Goal: Task Accomplishment & Management: Use online tool/utility

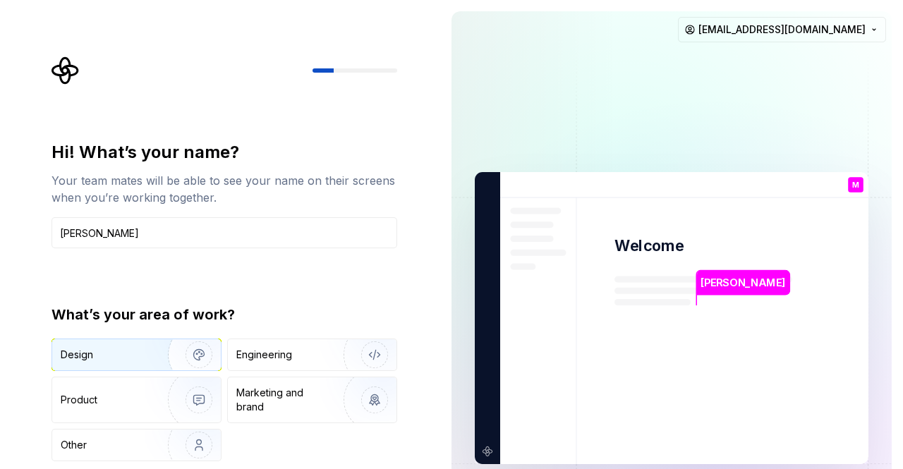
type input "Mamata V Tayade"
click at [128, 347] on div "Design" at bounding box center [136, 355] width 169 height 31
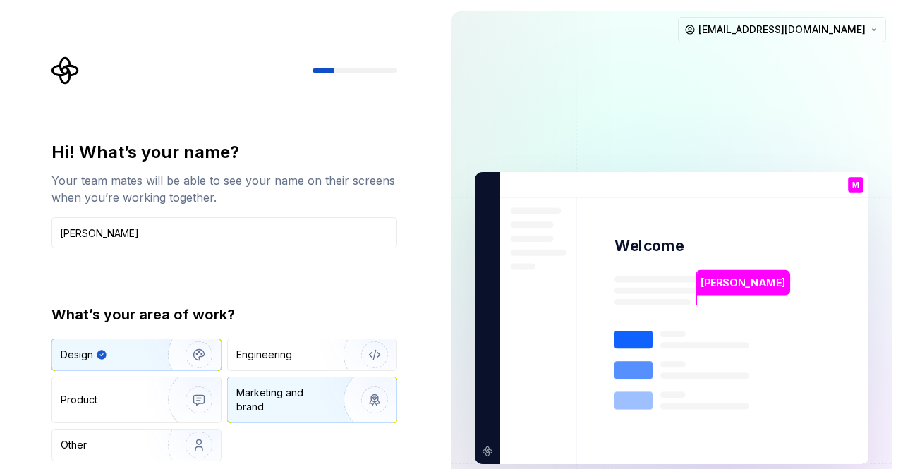
click at [260, 405] on div "Marketing and brand" at bounding box center [283, 400] width 95 height 28
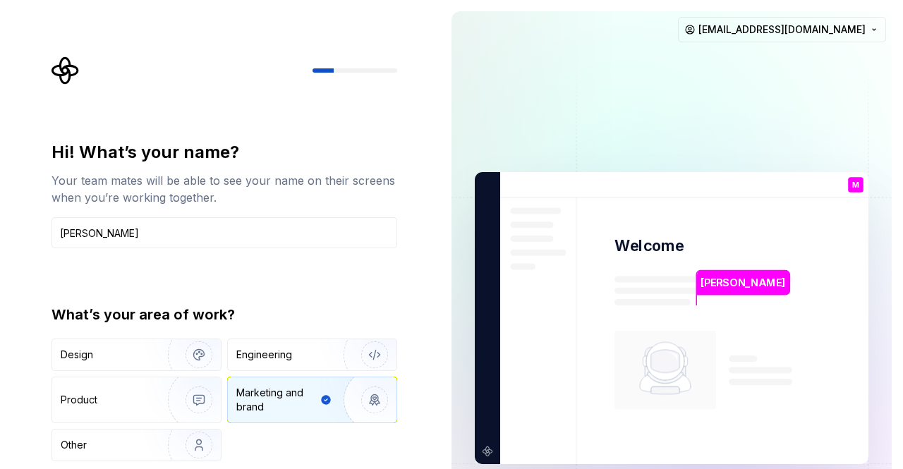
click at [435, 296] on div "Hi! What’s your name? Your team mates will be able to see your name on their sc…" at bounding box center [220, 318] width 440 height 637
click at [222, 284] on div "Hi! What’s your name? Your team mates will be able to see your name on their sc…" at bounding box center [225, 301] width 346 height 320
click at [104, 361] on div "Design" at bounding box center [105, 355] width 89 height 14
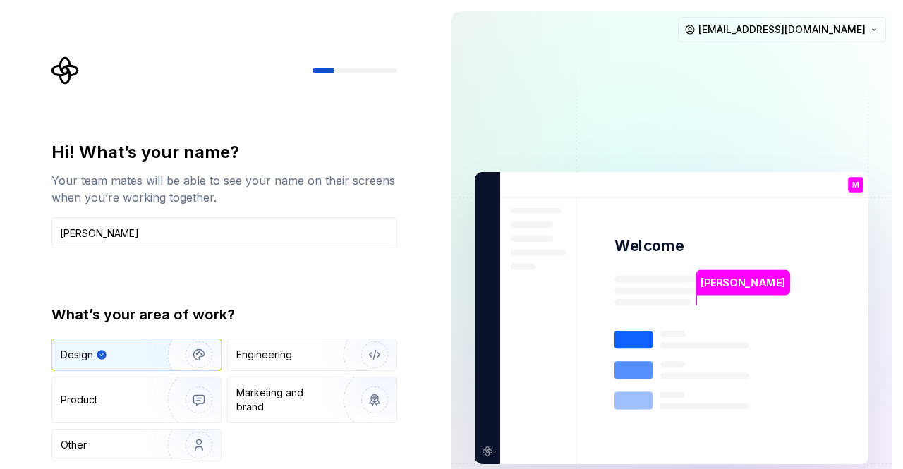
click at [104, 361] on div "Design" at bounding box center [84, 355] width 47 height 14
click at [273, 399] on div "Marketing and brand" at bounding box center [283, 400] width 95 height 28
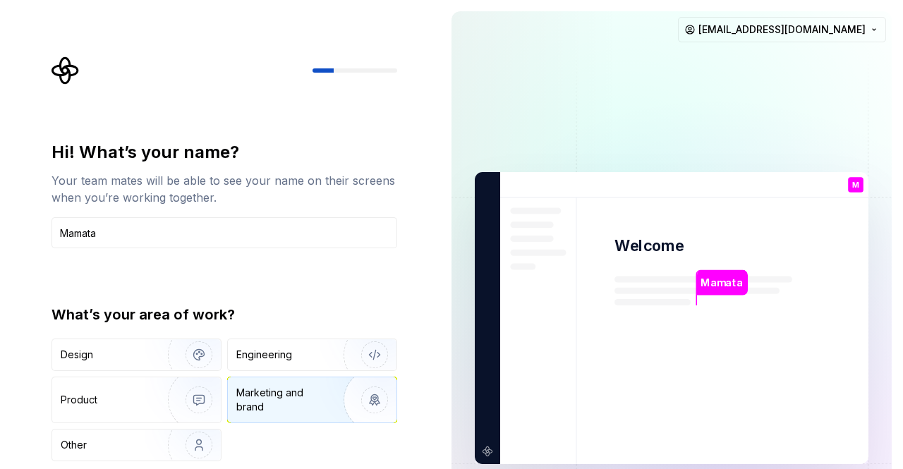
type input "Mamata"
click at [268, 386] on div "Marketing and brand" at bounding box center [283, 400] width 95 height 28
click at [347, 72] on div at bounding box center [355, 70] width 85 height 4
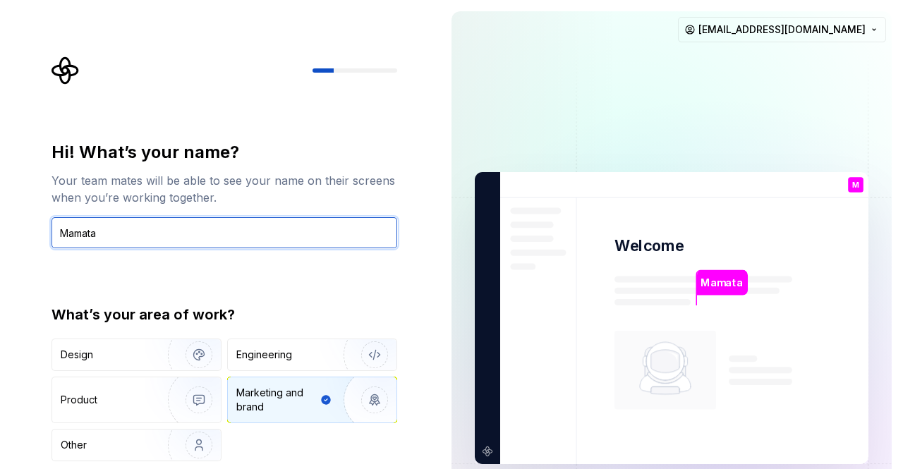
click at [229, 232] on input "Mamata" at bounding box center [225, 232] width 346 height 31
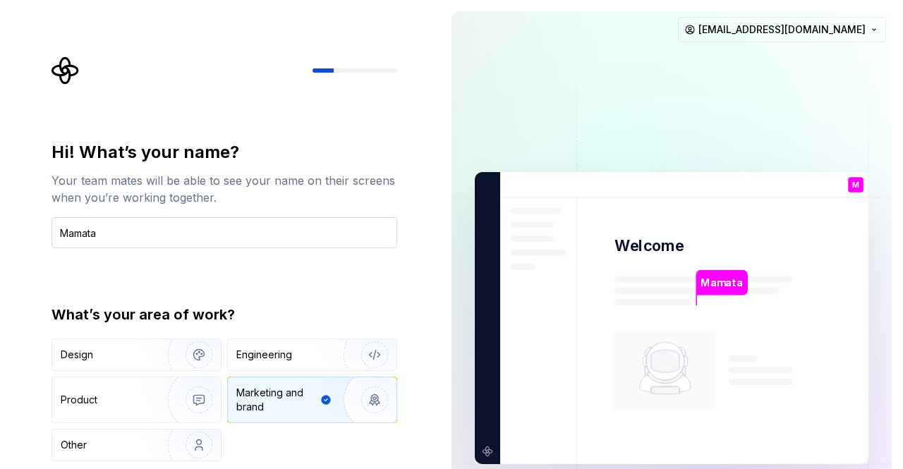
type button "Brand"
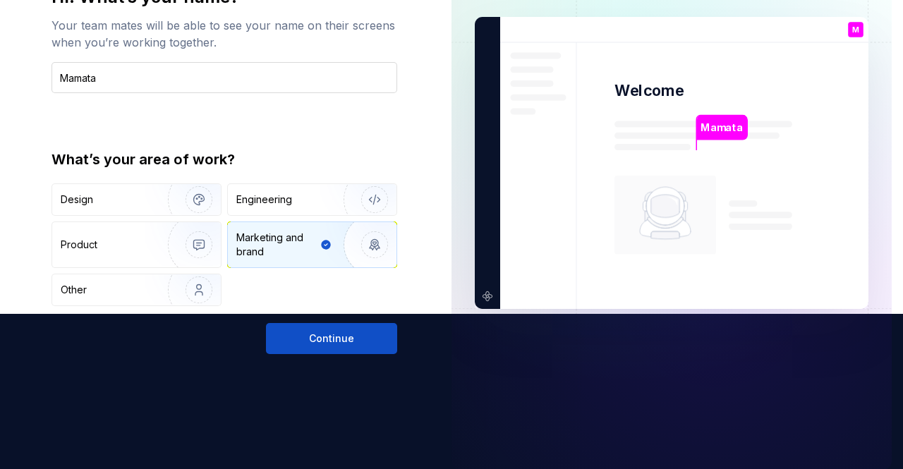
scroll to position [165, 0]
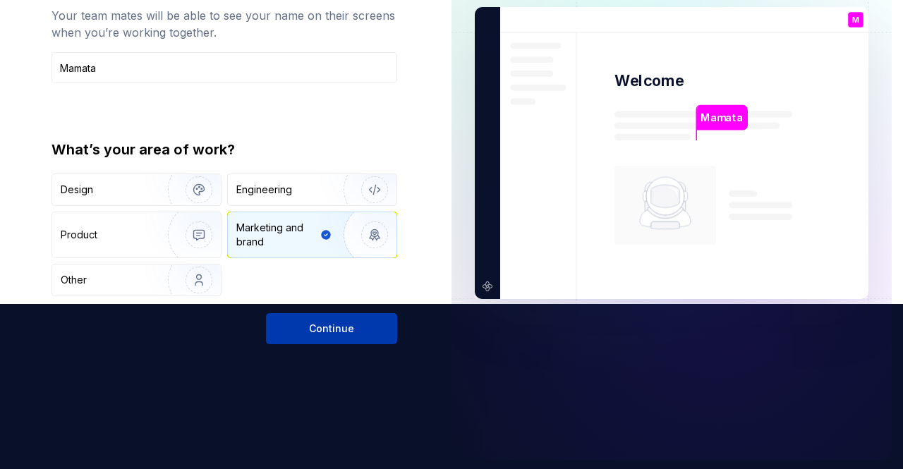
click at [316, 323] on span "Continue" at bounding box center [331, 329] width 45 height 14
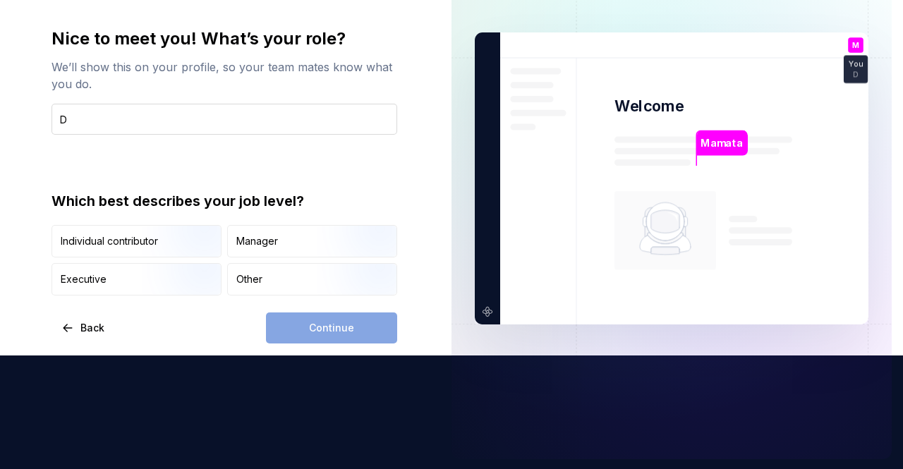
type input "D"
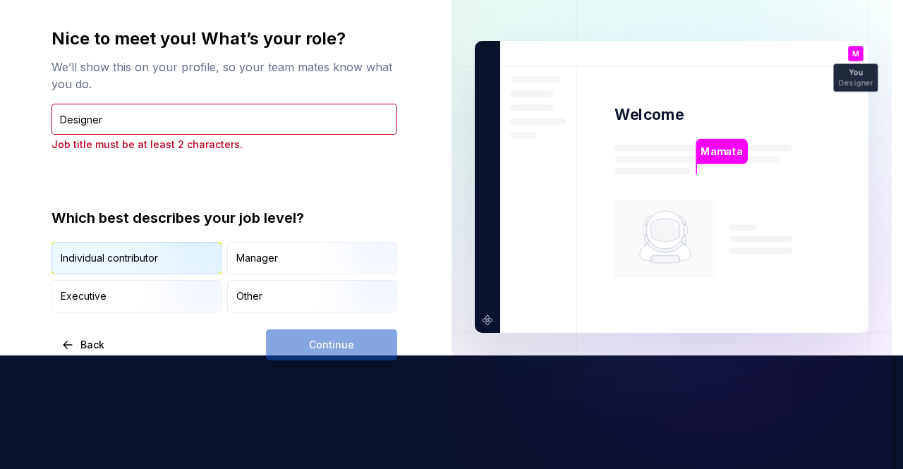
type input "Designer"
click at [169, 256] on img "button" at bounding box center [187, 276] width 90 height 95
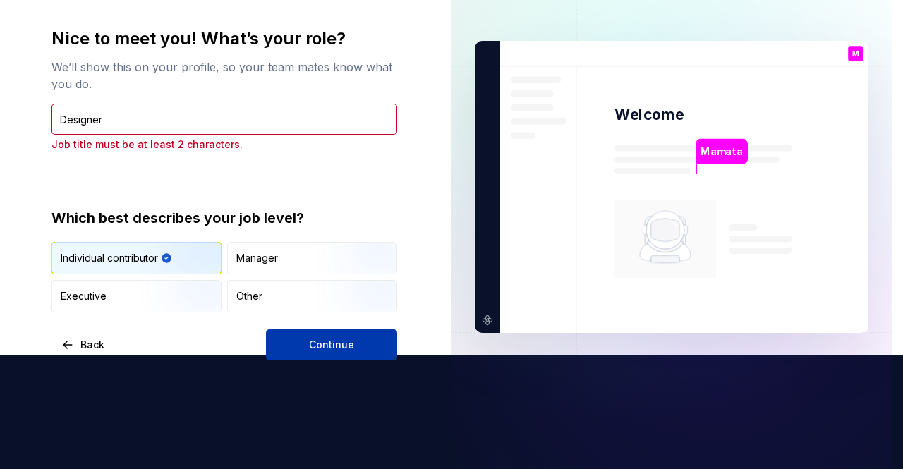
click at [311, 340] on span "Continue" at bounding box center [331, 345] width 45 height 14
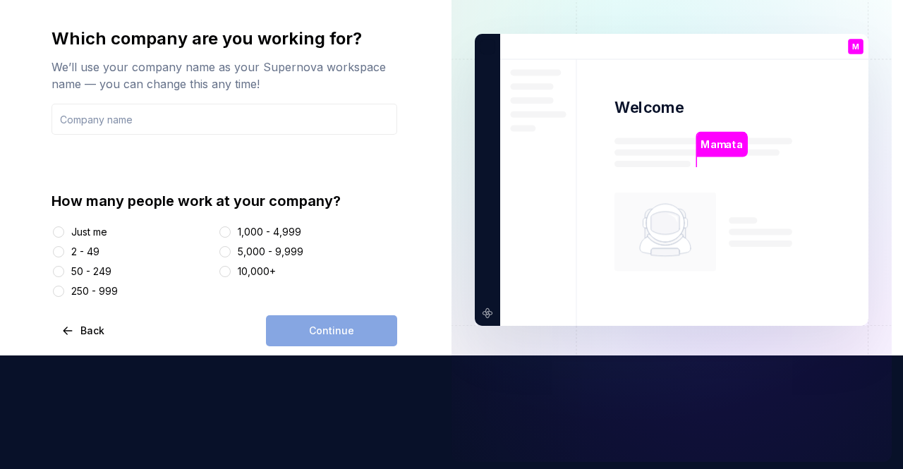
click at [92, 228] on div "Just me" at bounding box center [89, 232] width 36 height 14
click at [64, 228] on button "Just me" at bounding box center [58, 232] width 11 height 11
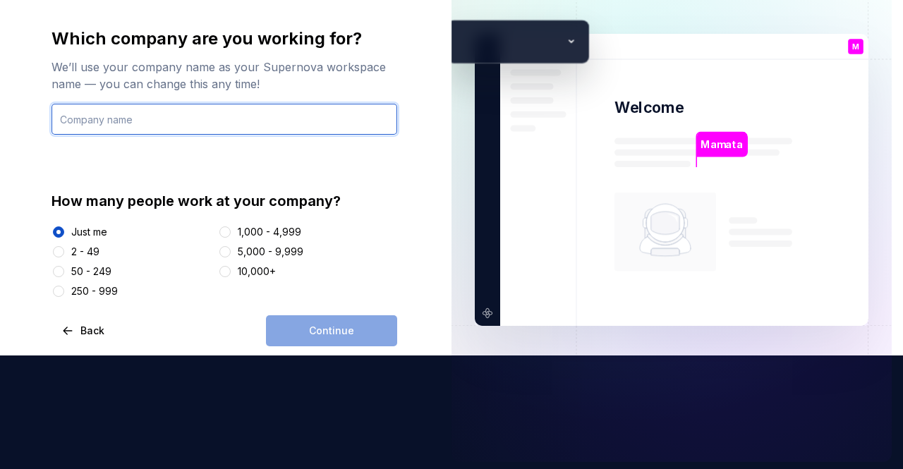
click at [143, 120] on input "text" at bounding box center [225, 119] width 346 height 31
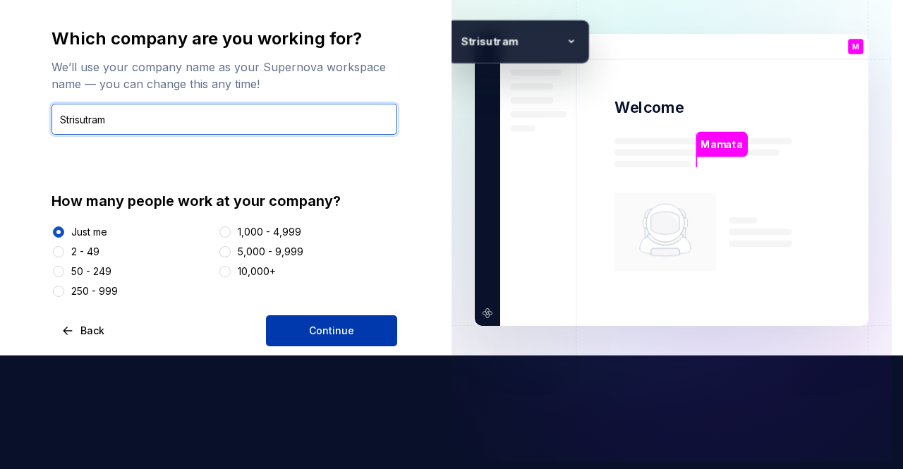
type input "Strisutram"
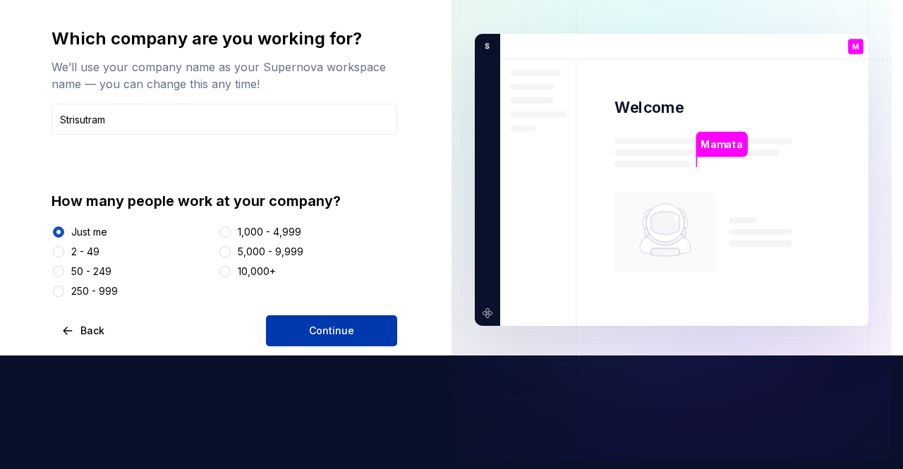
click at [323, 332] on span "Continue" at bounding box center [331, 331] width 45 height 14
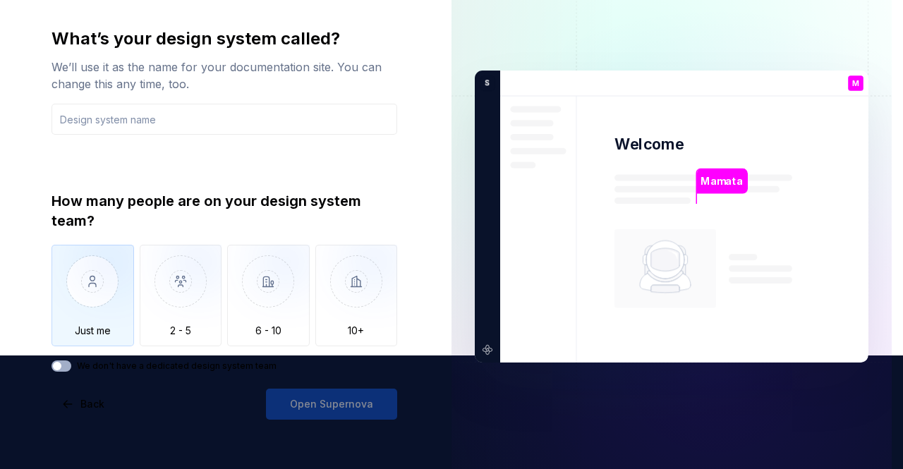
click at [78, 279] on img "button" at bounding box center [93, 292] width 83 height 95
click at [195, 108] on input "text" at bounding box center [225, 119] width 346 height 31
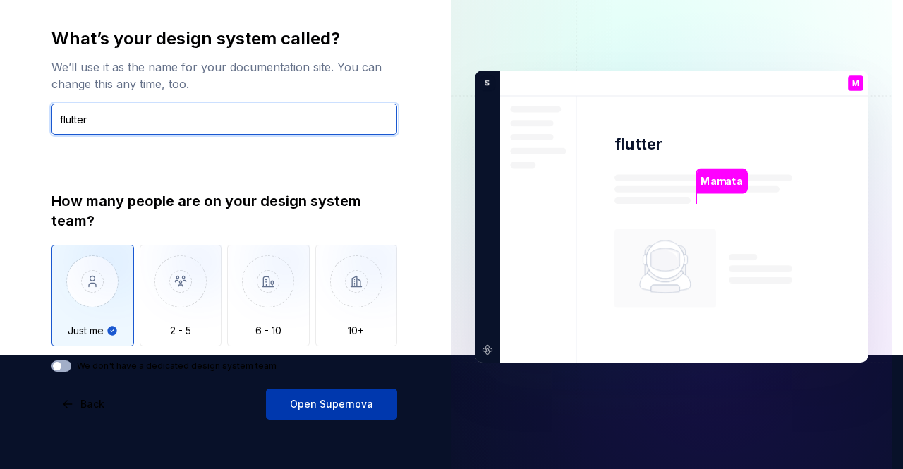
type input "flutter"
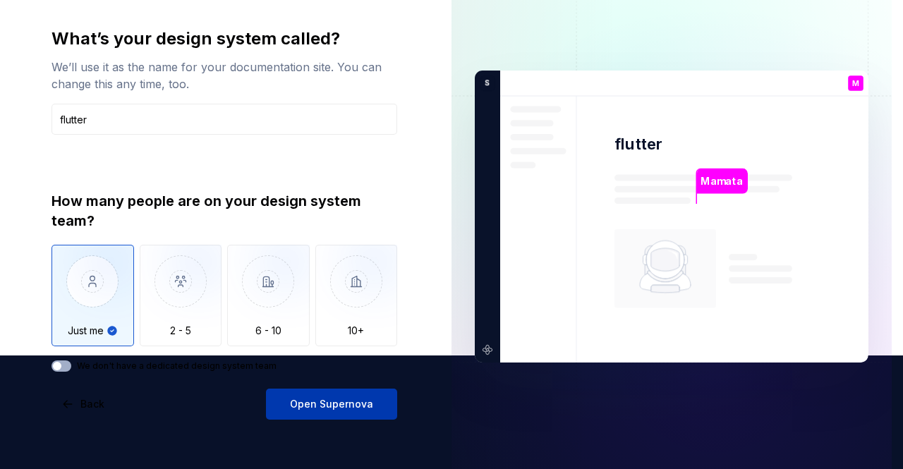
click at [320, 408] on span "Open Supernova" at bounding box center [331, 404] width 83 height 14
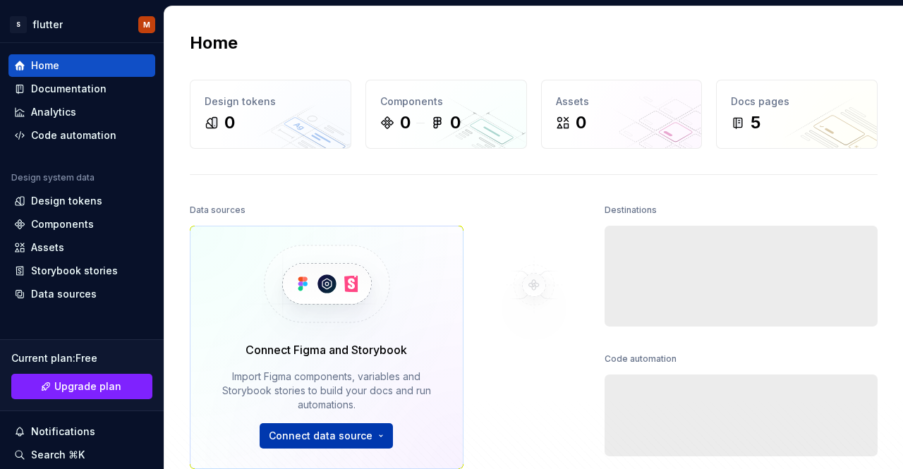
click at [321, 434] on span "Connect data source" at bounding box center [321, 436] width 104 height 14
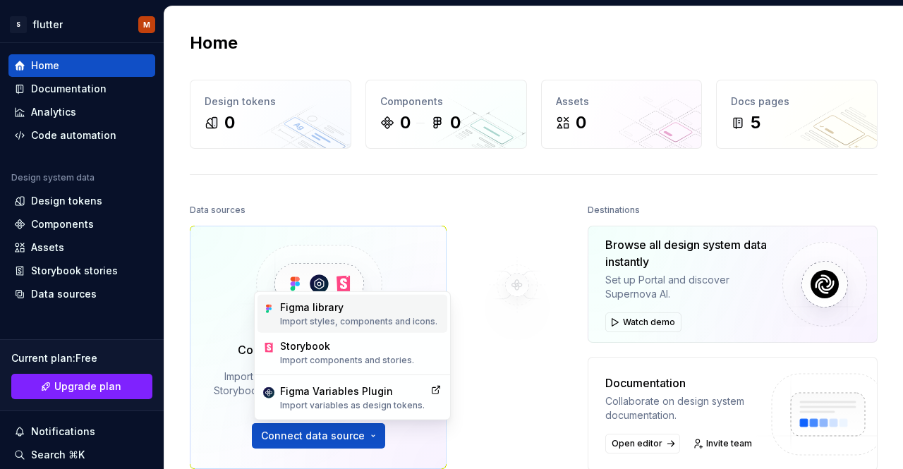
click at [323, 310] on div "Figma library" at bounding box center [358, 308] width 157 height 14
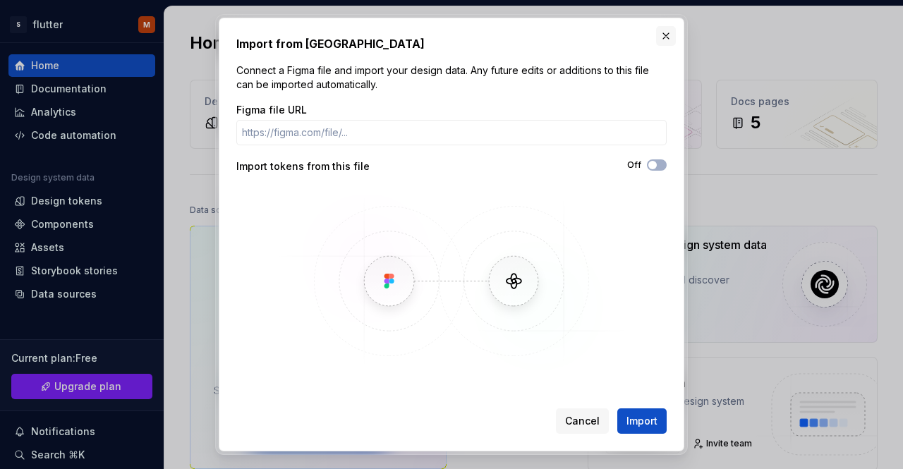
click at [666, 35] on button "button" at bounding box center [666, 36] width 20 height 20
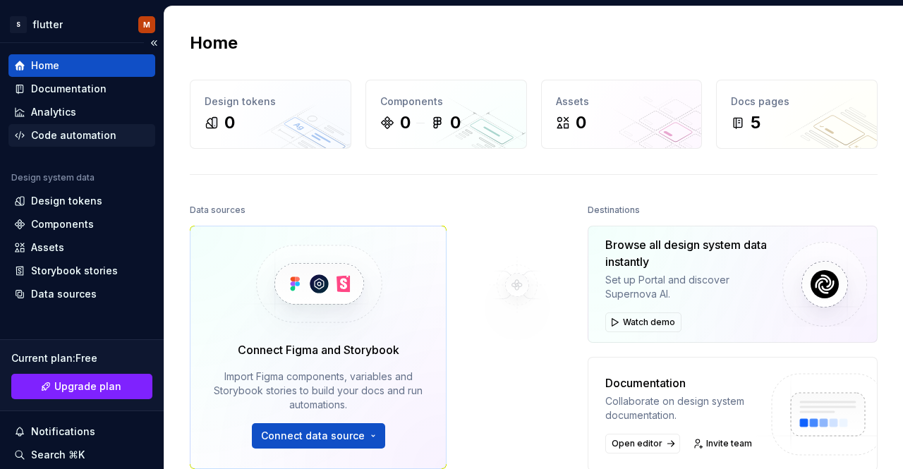
click at [96, 140] on div "Code automation" at bounding box center [73, 135] width 85 height 14
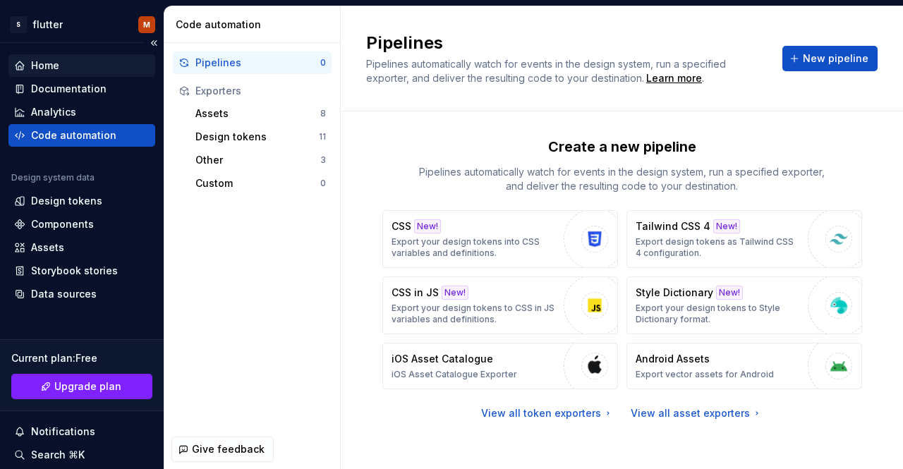
click at [47, 68] on div "Home" at bounding box center [45, 66] width 28 height 14
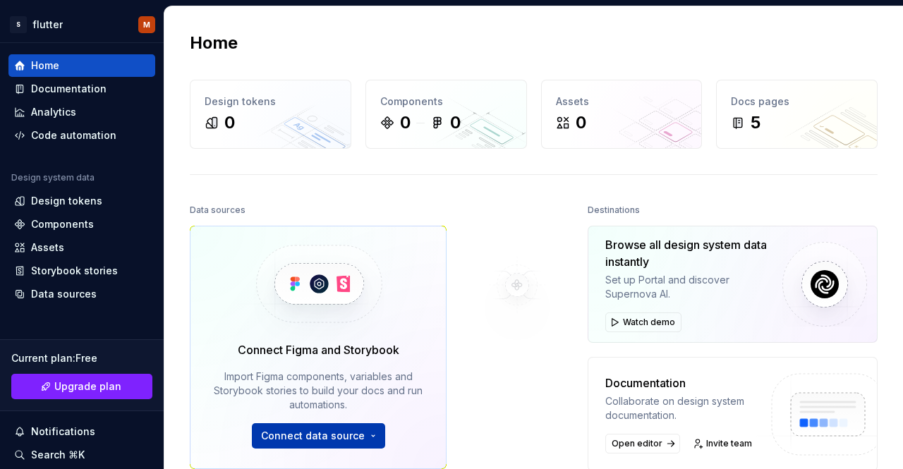
click at [310, 440] on span "Connect data source" at bounding box center [313, 436] width 104 height 14
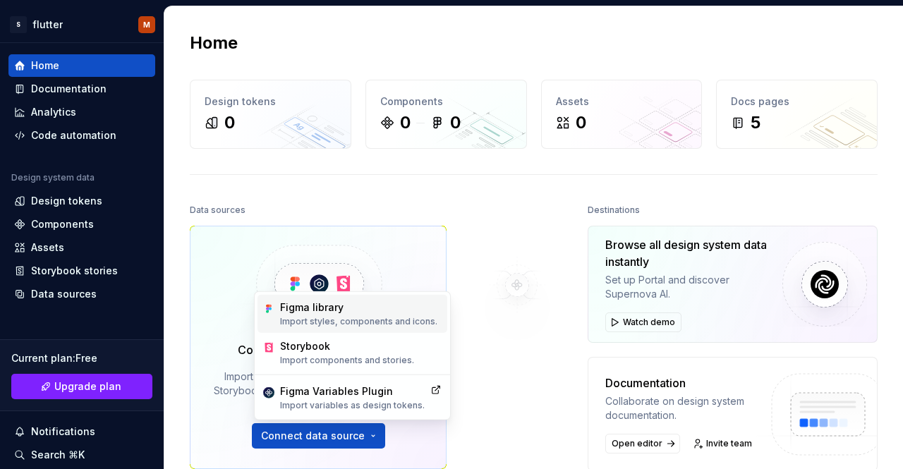
click at [313, 313] on div "Figma library" at bounding box center [358, 308] width 157 height 14
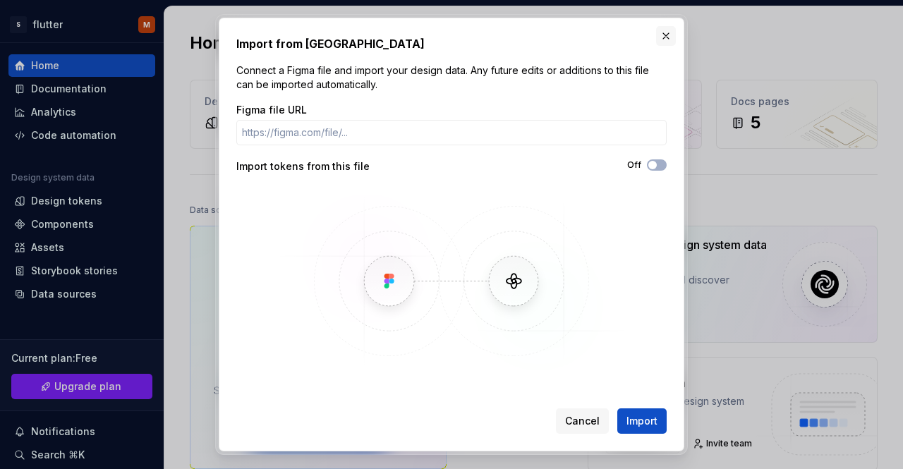
click at [666, 33] on button "button" at bounding box center [666, 36] width 20 height 20
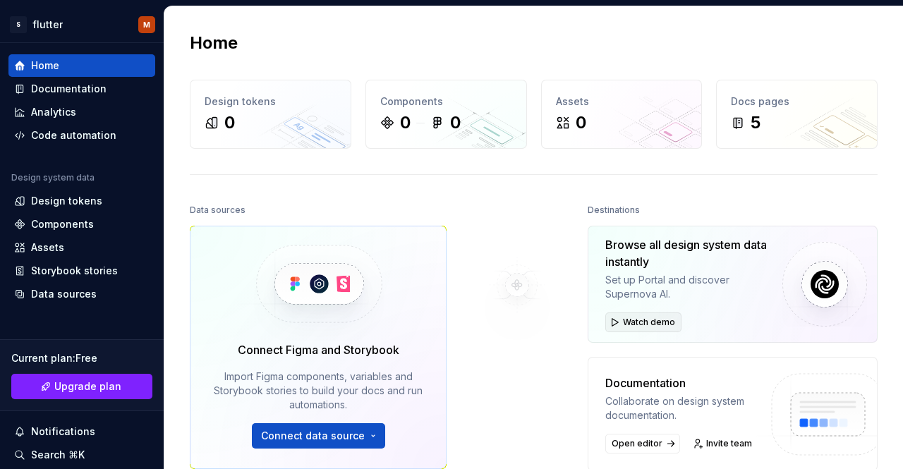
click at [668, 320] on span "Watch demo" at bounding box center [649, 322] width 52 height 11
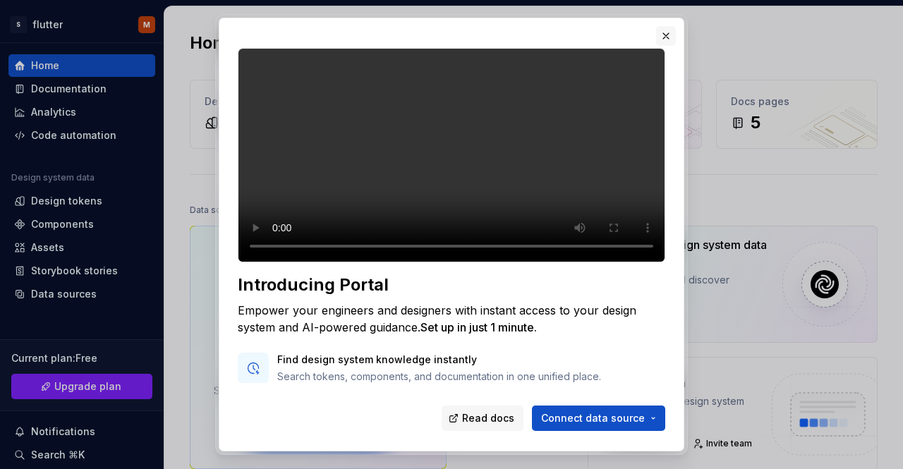
click at [665, 35] on button "button" at bounding box center [666, 36] width 20 height 20
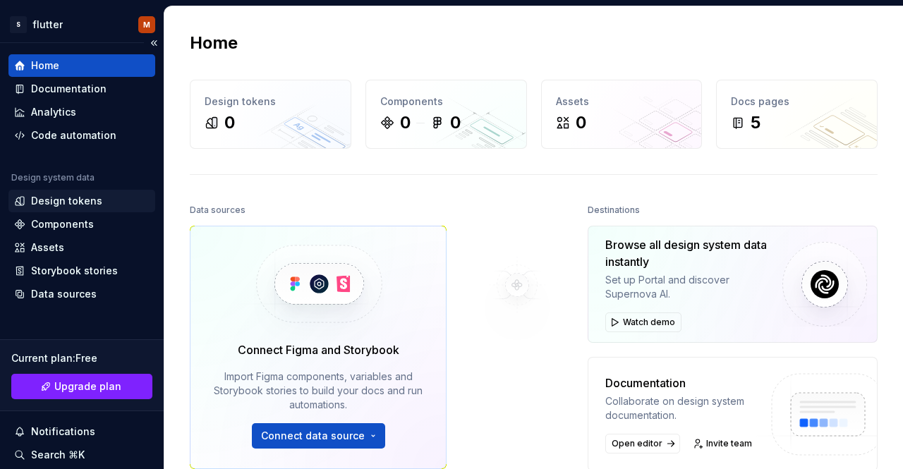
click at [93, 194] on div "Design tokens" at bounding box center [66, 201] width 71 height 14
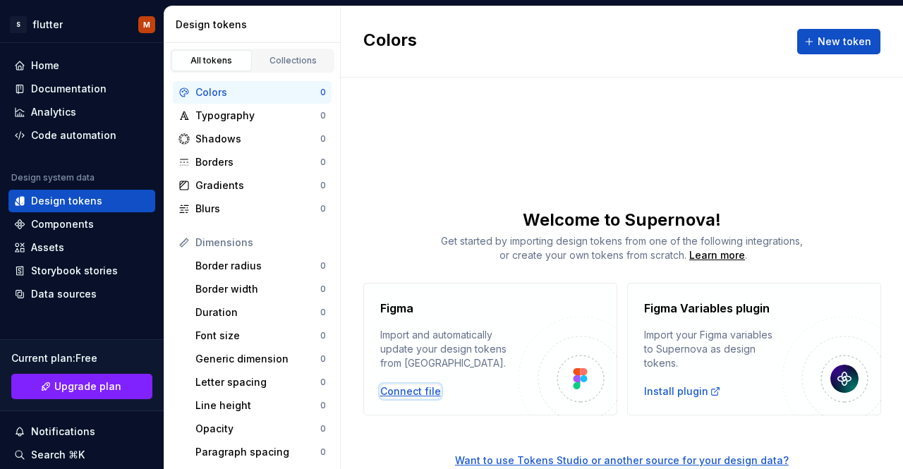
click at [414, 391] on div "Connect file" at bounding box center [410, 392] width 61 height 14
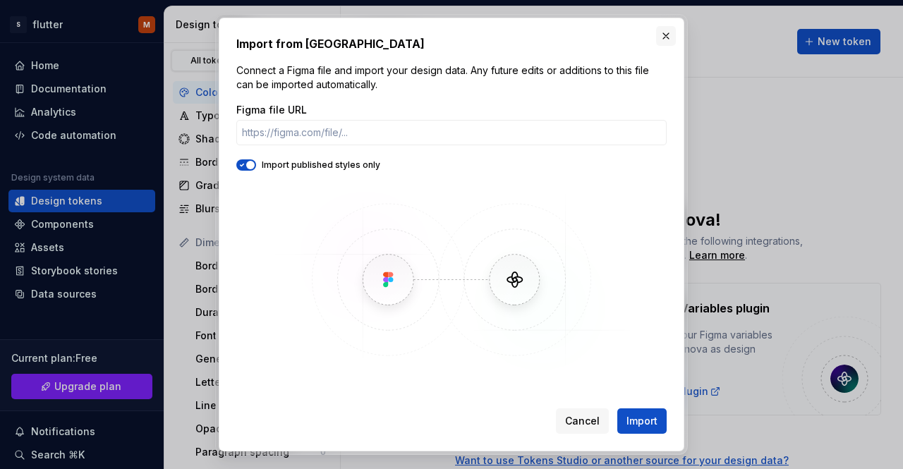
click at [661, 37] on button "button" at bounding box center [666, 36] width 20 height 20
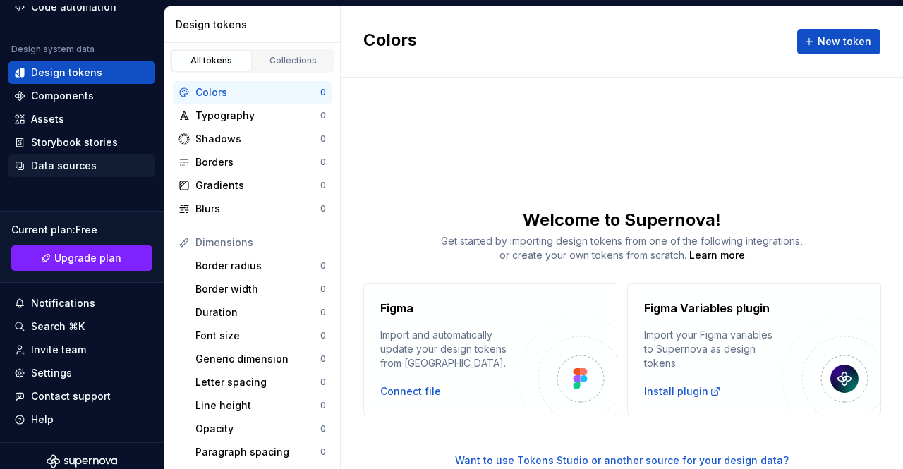
scroll to position [138, 0]
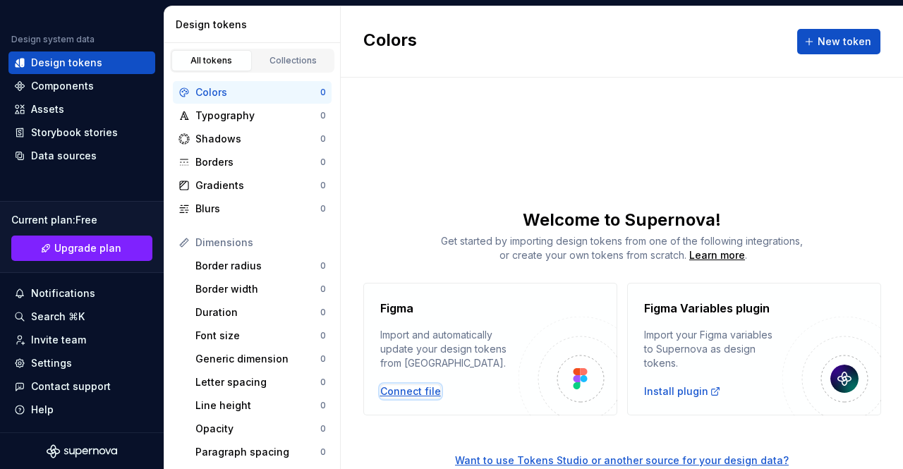
click at [399, 397] on div "Connect file" at bounding box center [410, 392] width 61 height 14
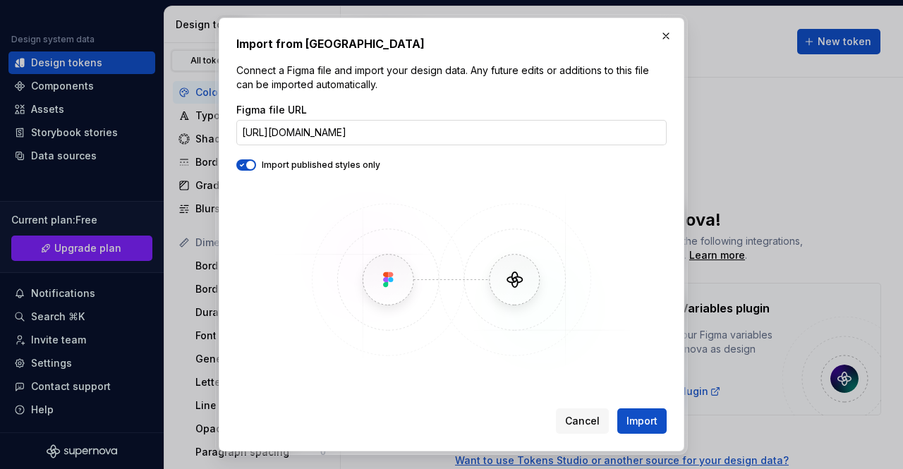
scroll to position [0, 11]
type input "[URL][DOMAIN_NAME]"
click at [241, 163] on icon "button" at bounding box center [241, 165] width 11 height 8
click at [256, 163] on button "button" at bounding box center [246, 165] width 20 height 11
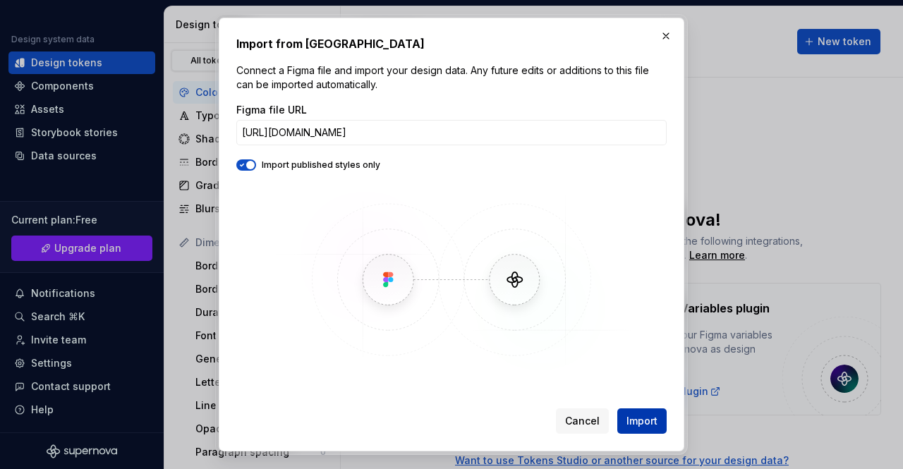
click at [637, 423] on span "Import" at bounding box center [642, 421] width 31 height 14
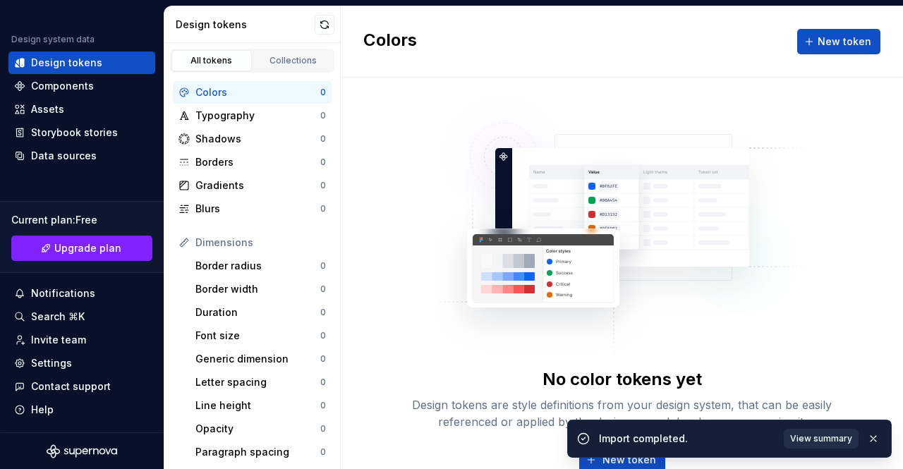
click at [814, 438] on span "View summary" at bounding box center [822, 438] width 62 height 11
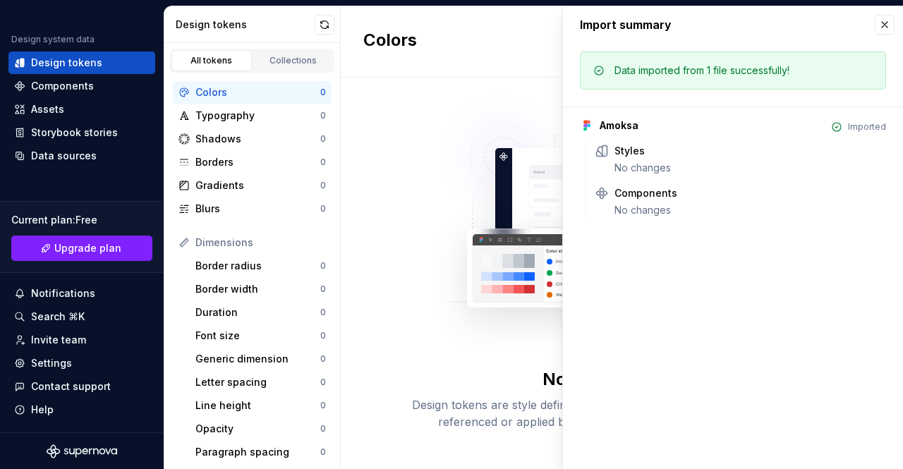
click at [527, 104] on img at bounding box center [622, 219] width 371 height 282
